Goal: Transaction & Acquisition: Book appointment/travel/reservation

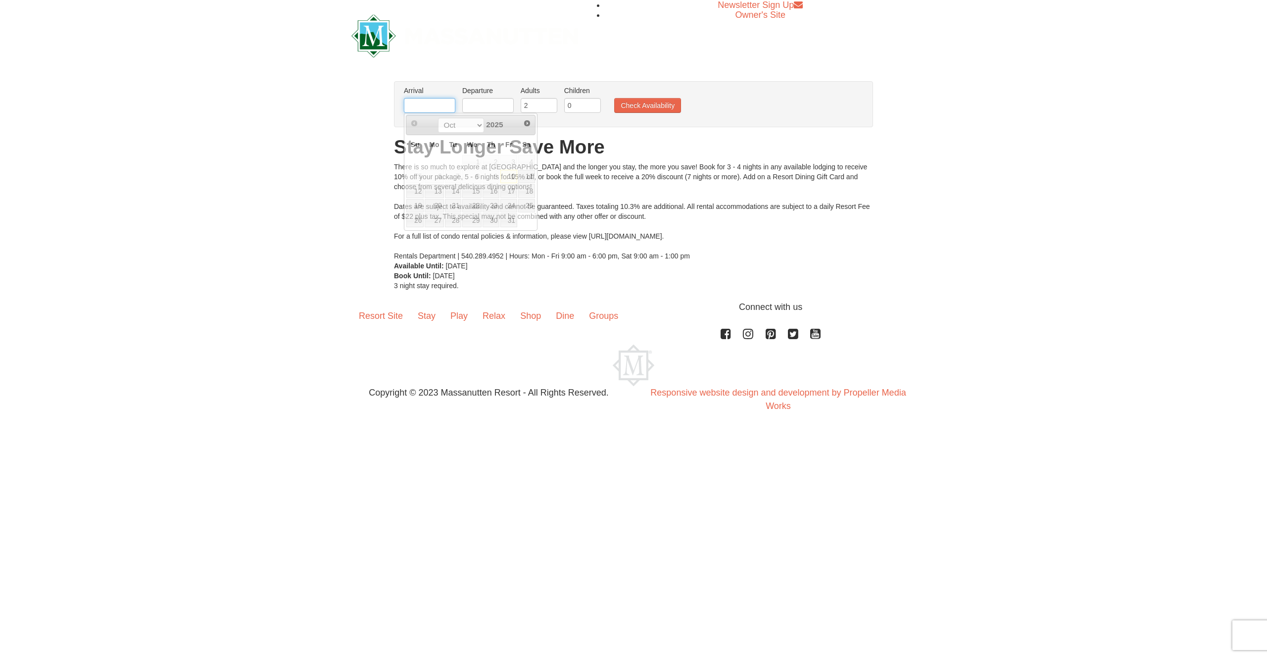
click at [425, 103] on input "text" at bounding box center [429, 105] width 51 height 15
click at [435, 203] on link "22" at bounding box center [434, 206] width 19 height 14
type input "[DATE]"
click at [479, 107] on input "text" at bounding box center [487, 105] width 51 height 15
click at [587, 206] on link "27" at bounding box center [585, 206] width 17 height 14
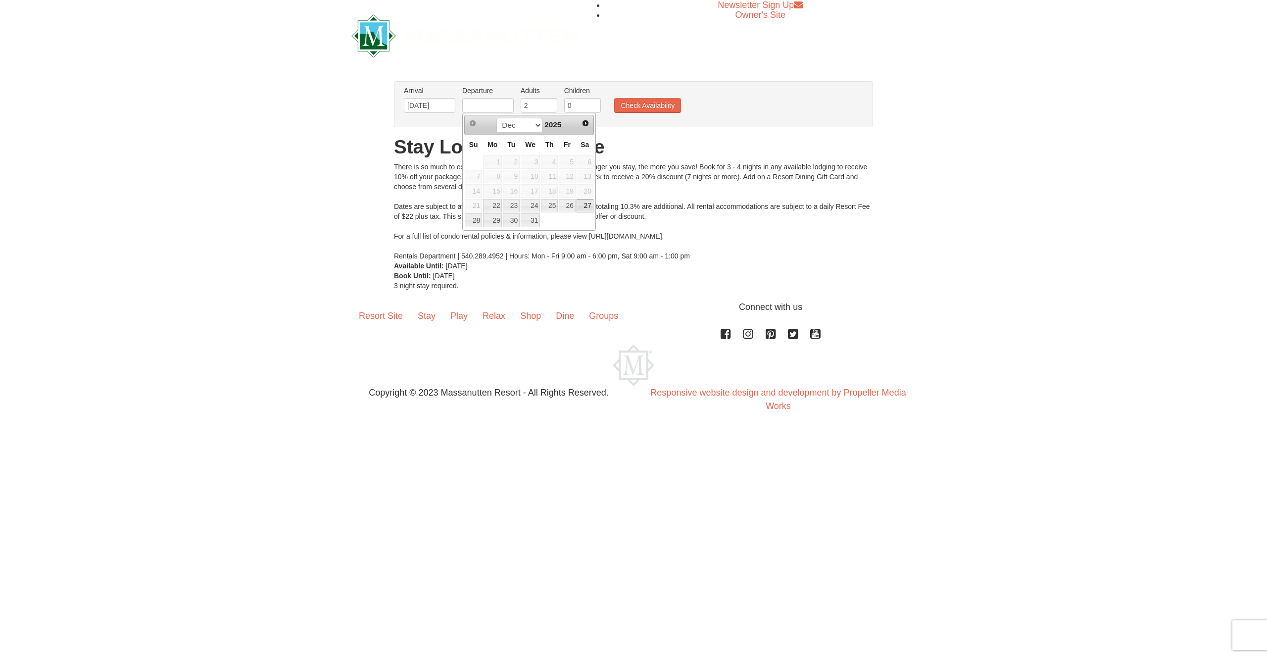
type input "[DATE]"
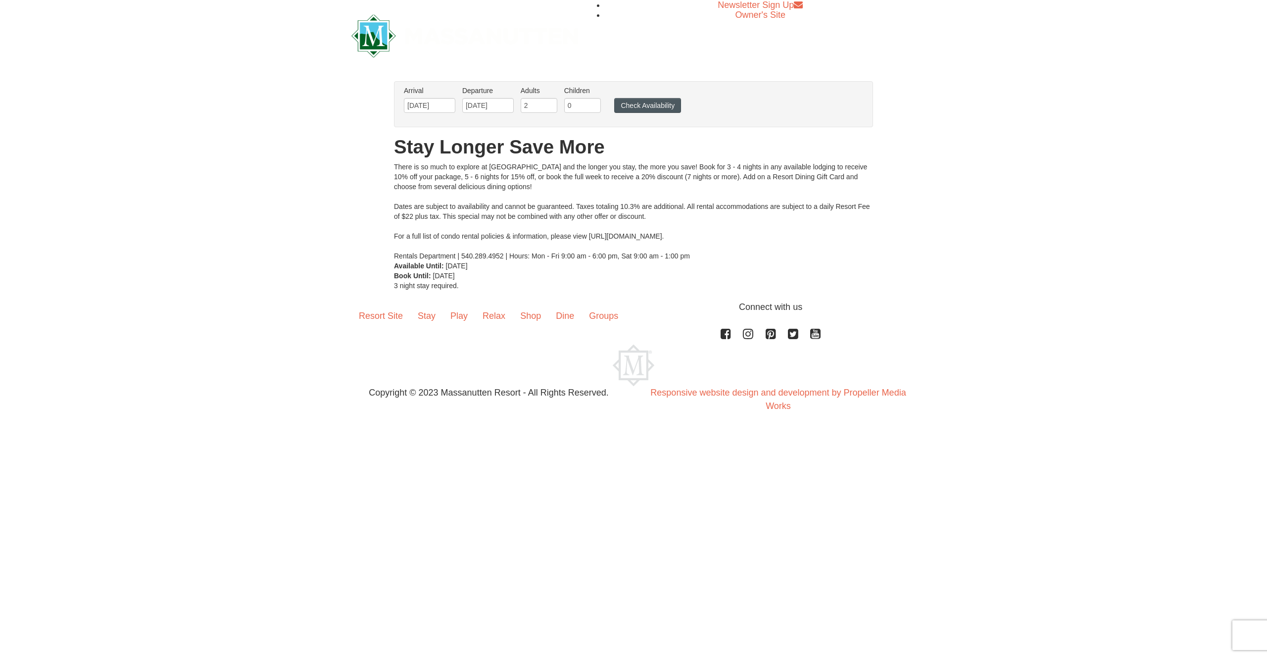
click at [654, 104] on button "Check Availability" at bounding box center [647, 105] width 67 height 15
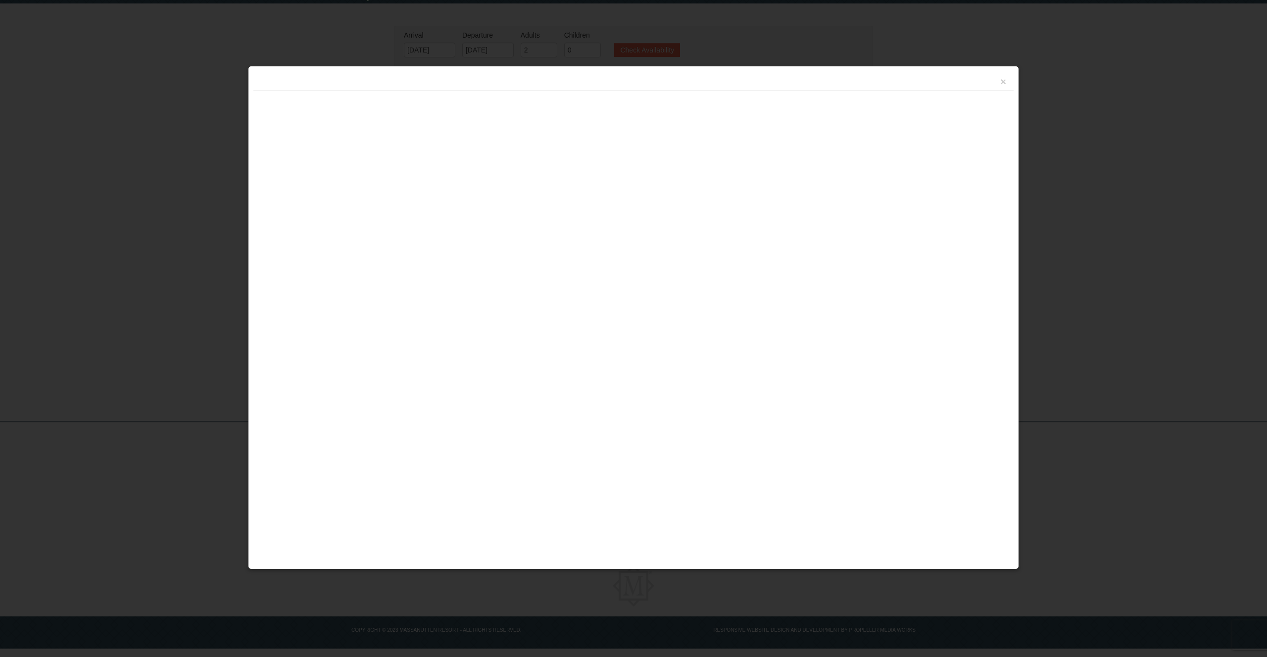
scroll to position [32, 0]
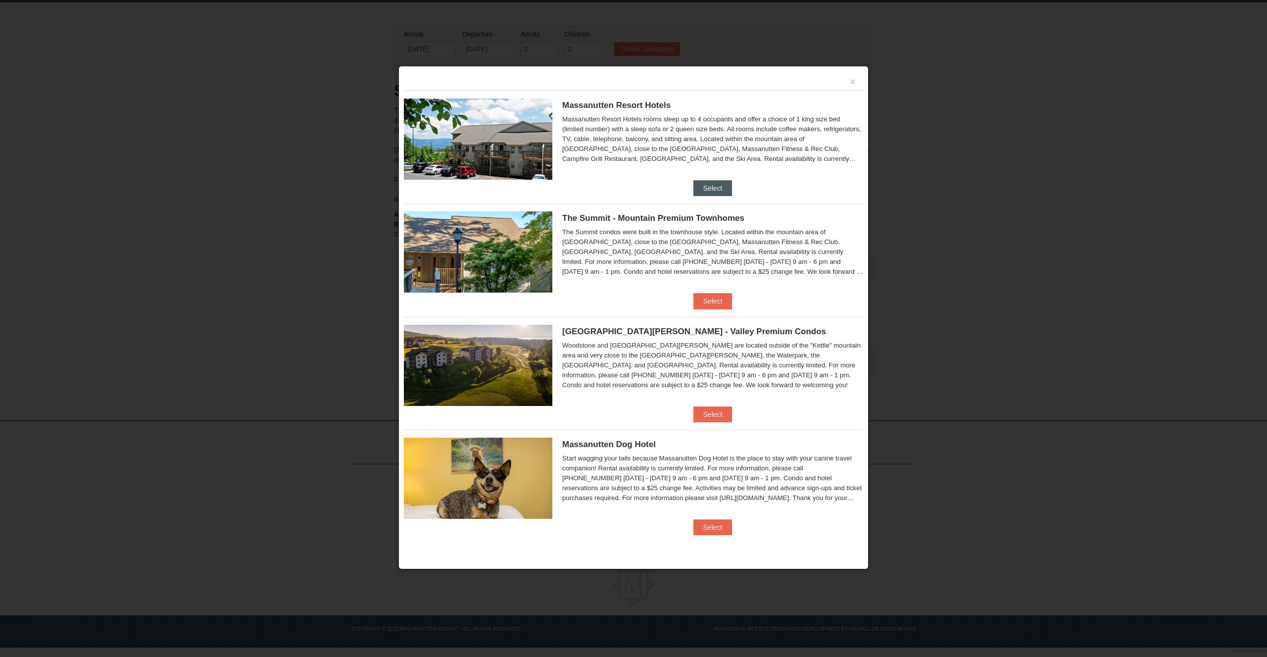
click at [719, 186] on button "Select" at bounding box center [713, 188] width 39 height 16
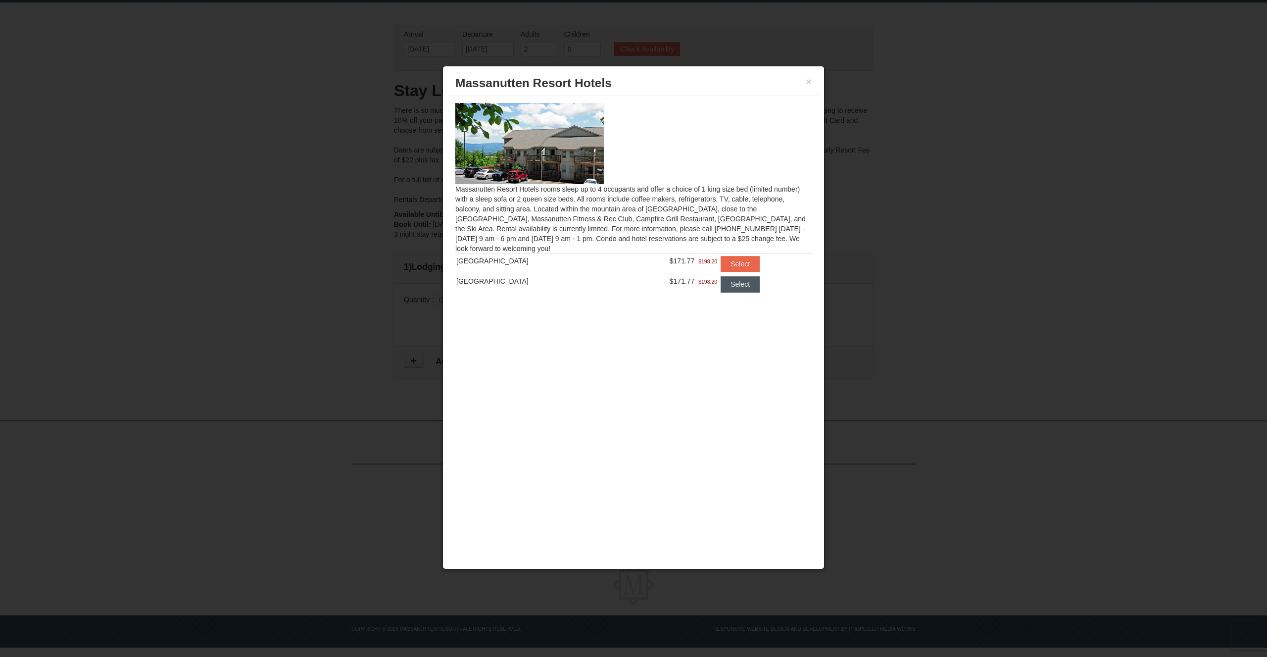
click at [735, 289] on button "Select" at bounding box center [740, 284] width 39 height 16
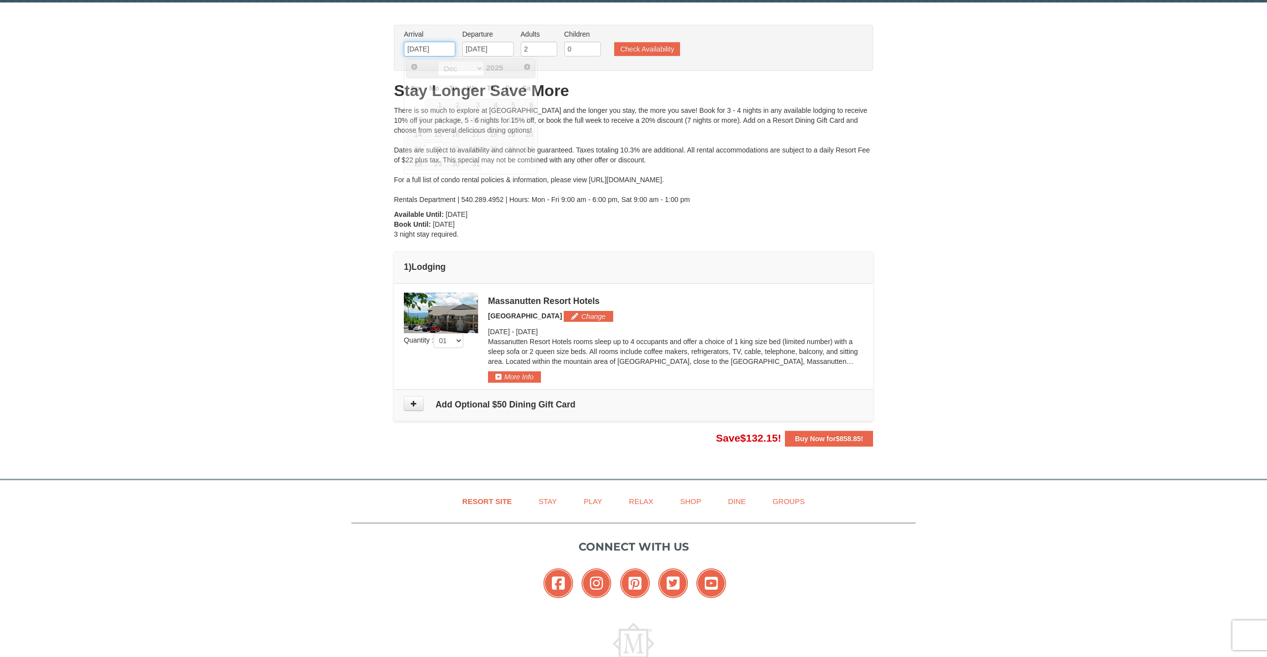
click at [435, 51] on input "12/22/2025" at bounding box center [429, 49] width 51 height 15
click at [471, 149] on link "24" at bounding box center [471, 149] width 19 height 14
type input "[DATE]"
click at [643, 50] on button "Check Availability" at bounding box center [647, 49] width 66 height 14
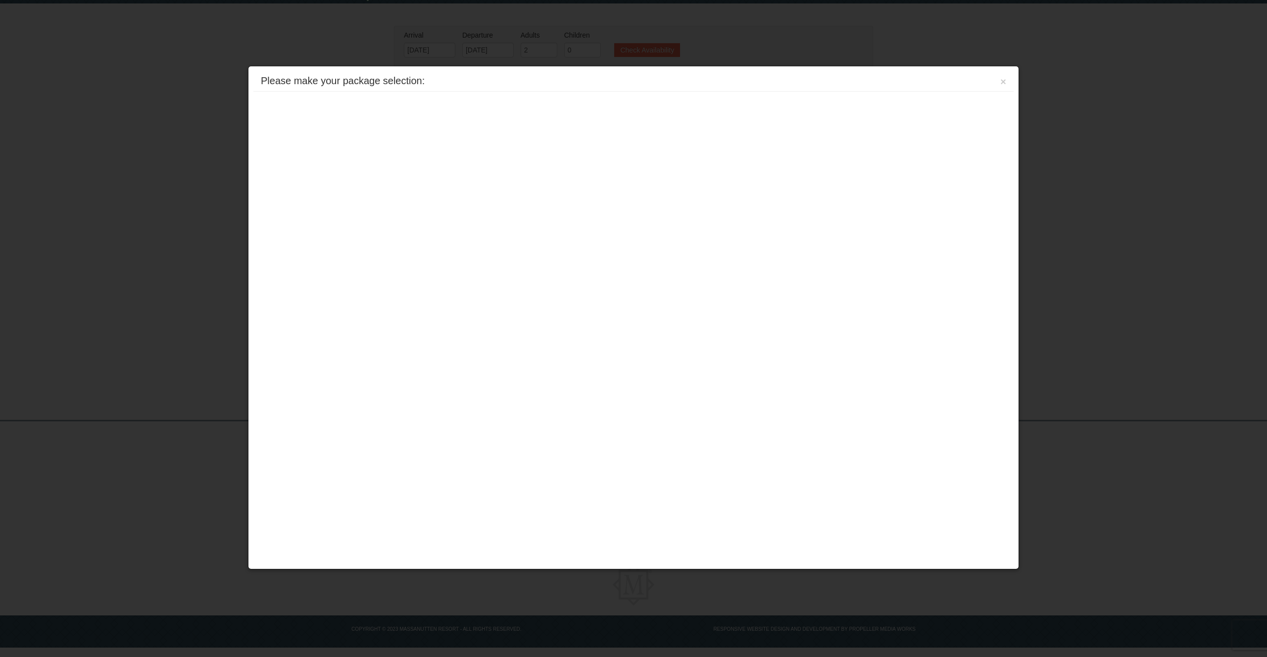
scroll to position [32, 0]
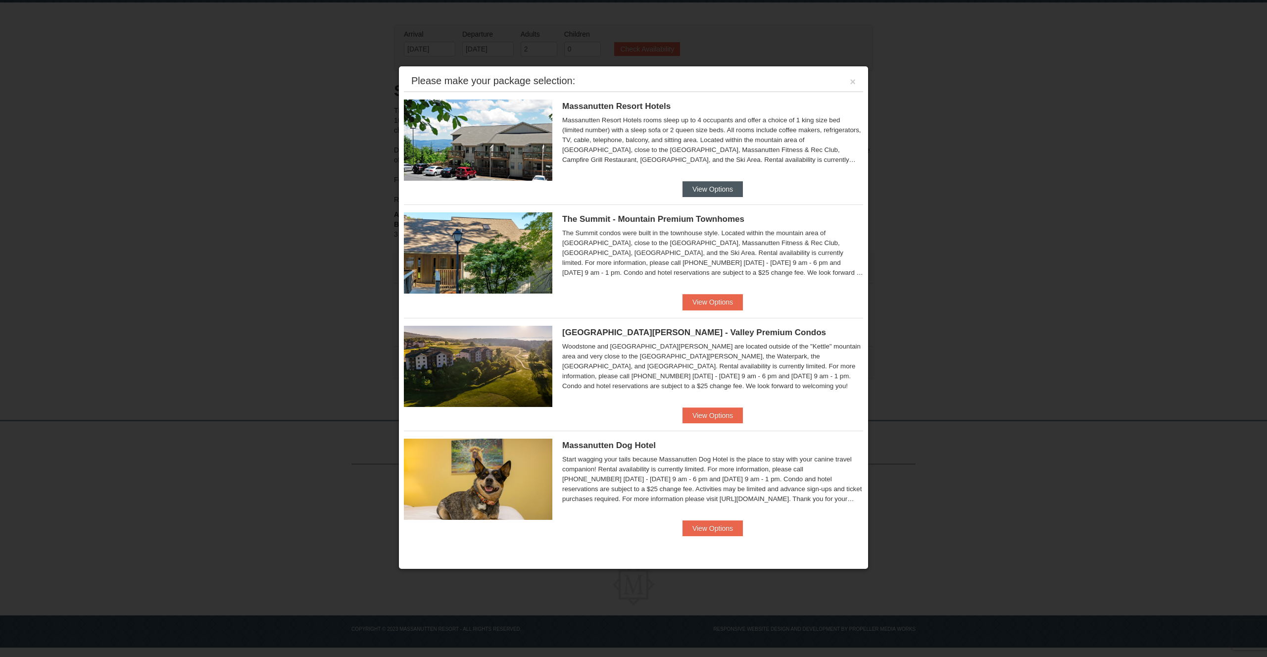
click at [714, 190] on button "View Options" at bounding box center [713, 189] width 60 height 16
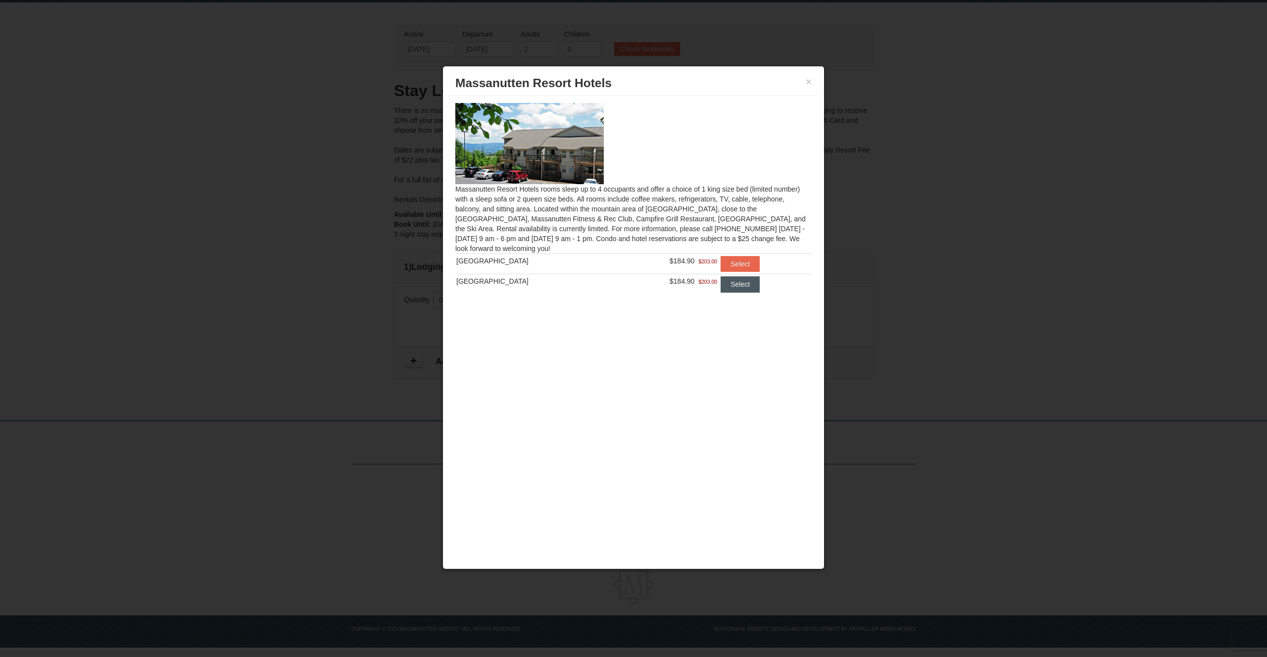
click at [737, 286] on button "Select" at bounding box center [740, 284] width 39 height 16
